Goal: Task Accomplishment & Management: Manage account settings

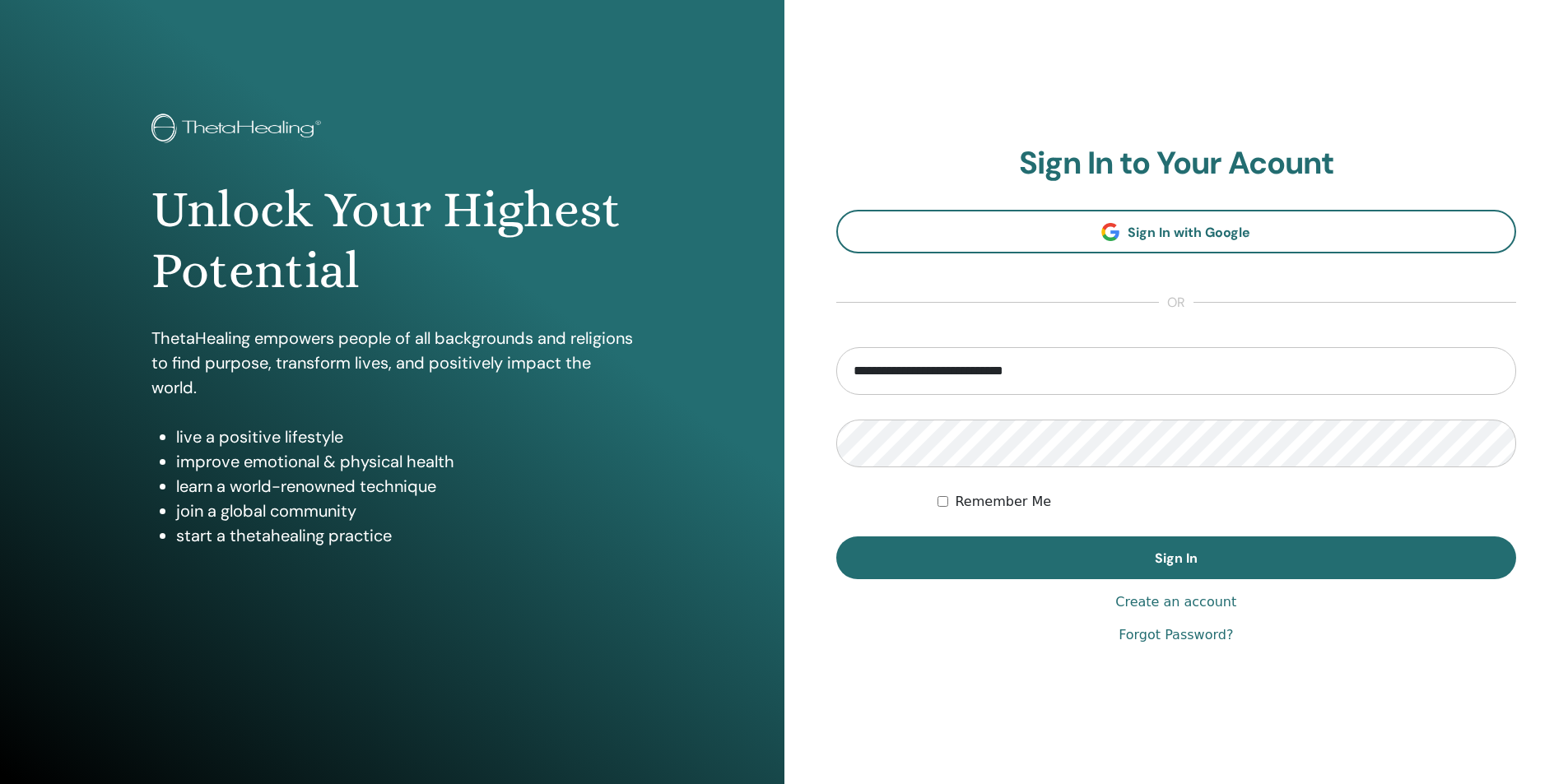
type input "**********"
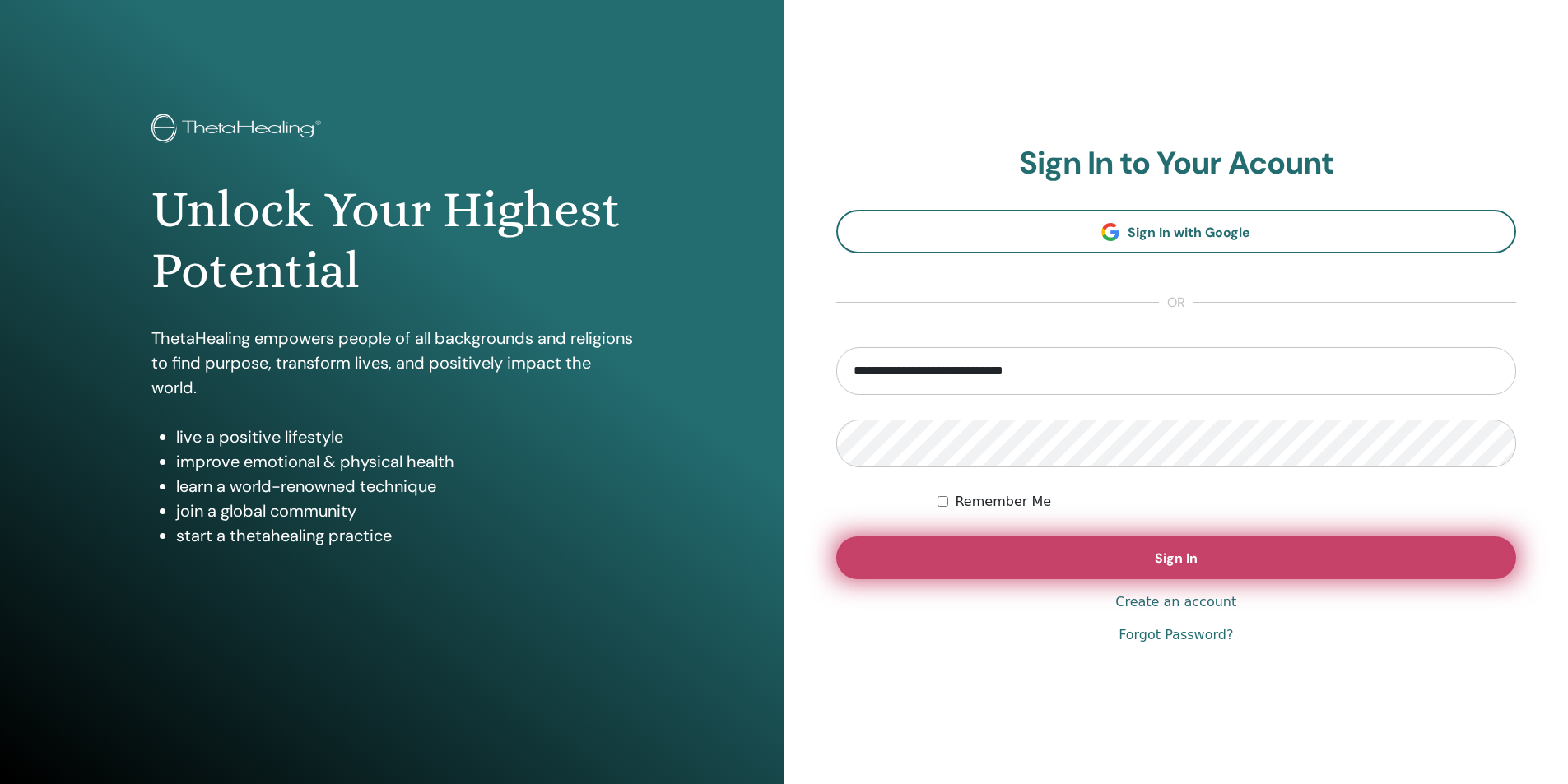
click at [1187, 555] on span "Sign In" at bounding box center [1176, 558] width 43 height 18
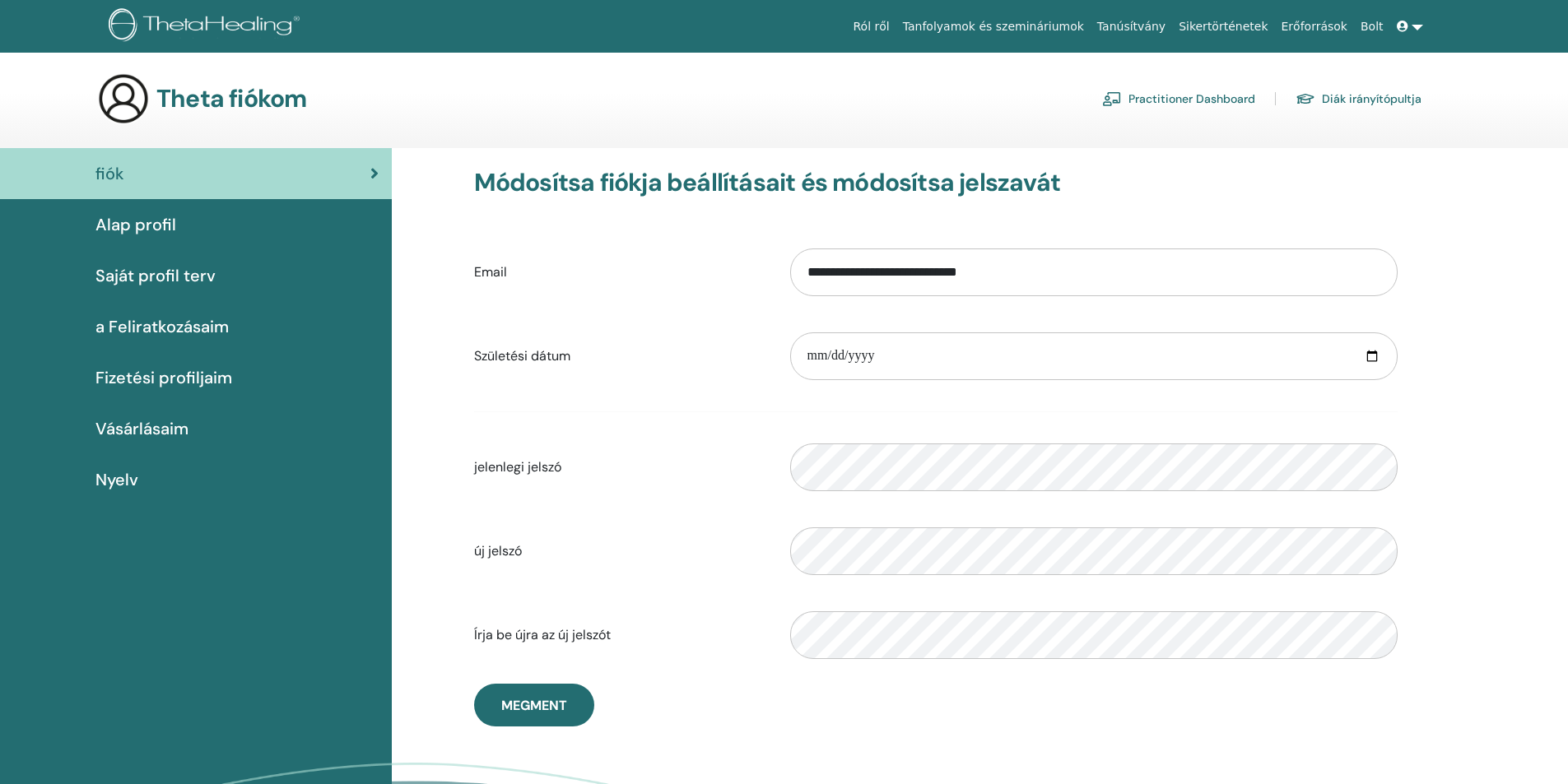
click at [124, 223] on span "Alap profil" at bounding box center [135, 224] width 81 height 24
click at [143, 229] on span "Alap profil" at bounding box center [135, 224] width 81 height 24
click at [163, 275] on span "Saját profil terv" at bounding box center [156, 275] width 121 height 24
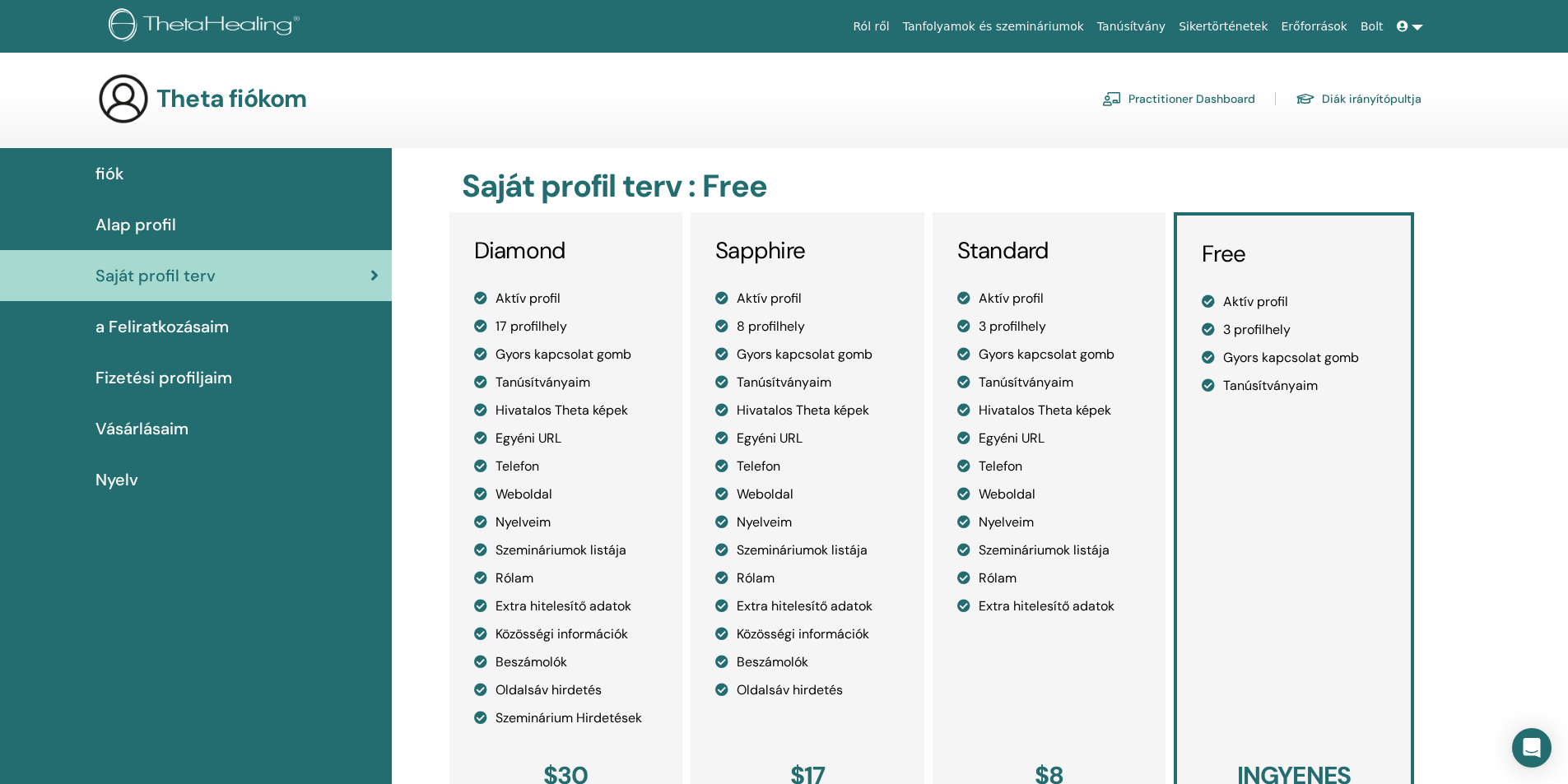
click at [199, 222] on div "Alap profil" at bounding box center [196, 224] width 366 height 24
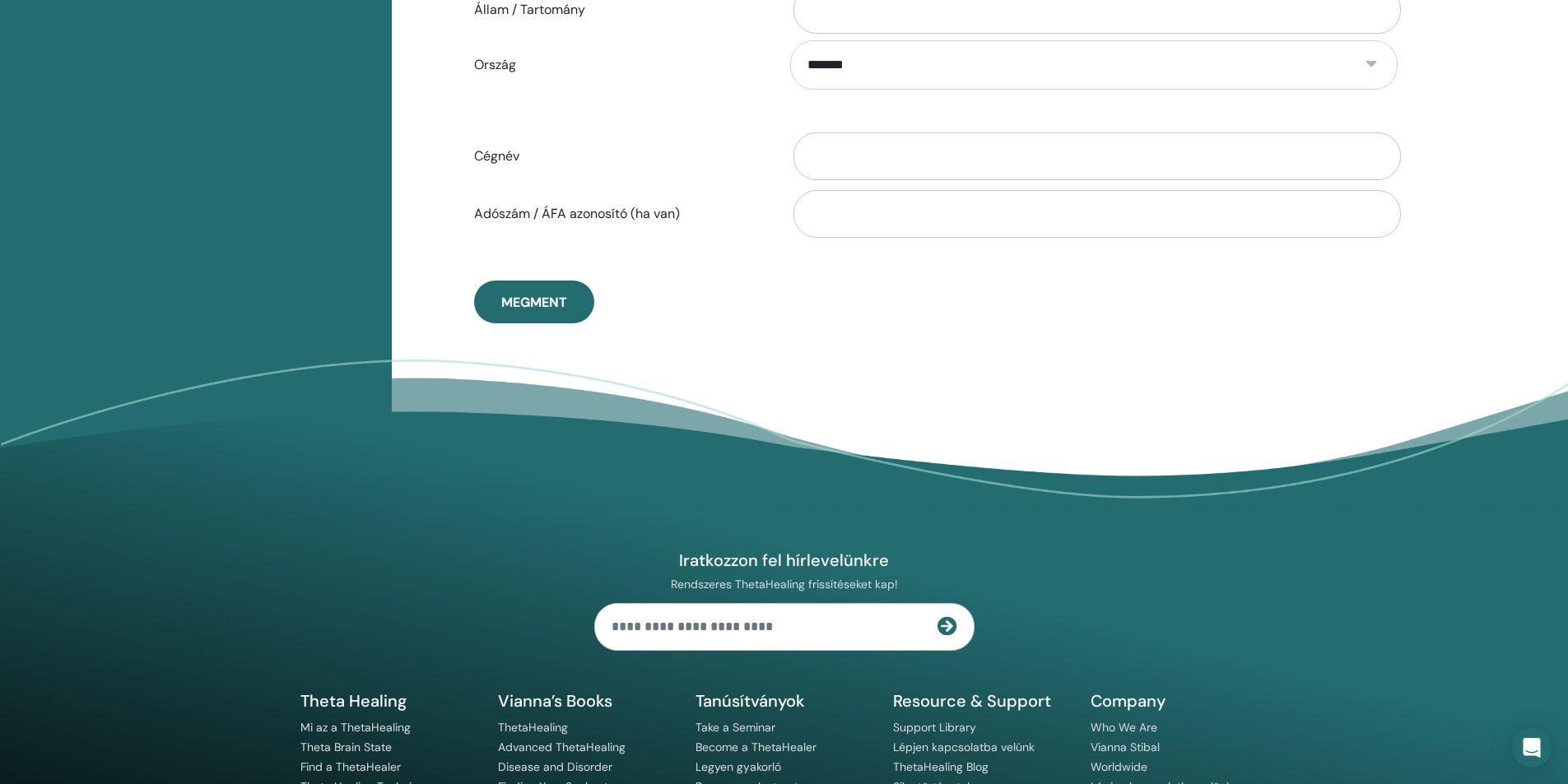
scroll to position [980, 0]
